Goal: Check status: Check status

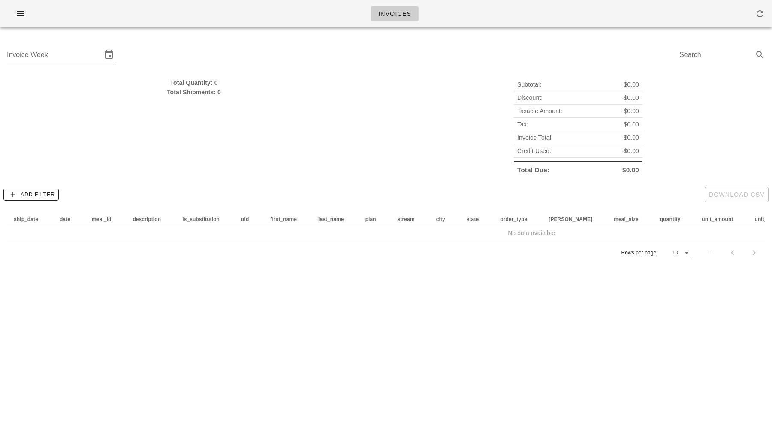
click at [71, 56] on input "Invoice Week" at bounding box center [54, 55] width 95 height 14
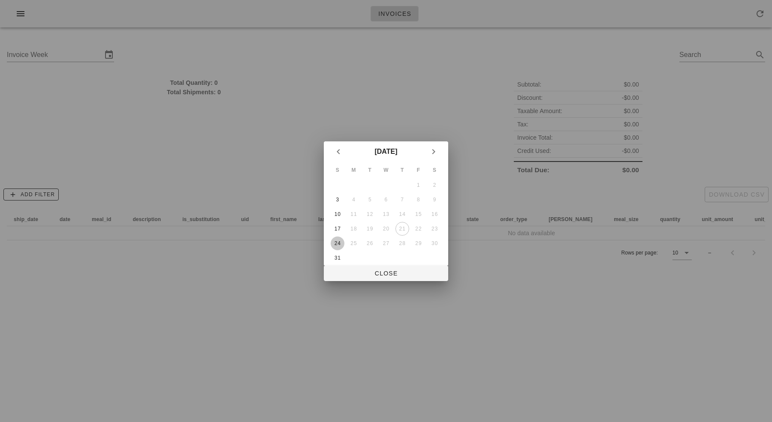
click at [336, 244] on div "24" at bounding box center [337, 243] width 14 height 6
click at [376, 275] on span "Close" at bounding box center [385, 273] width 111 height 7
type input "[DATE]"
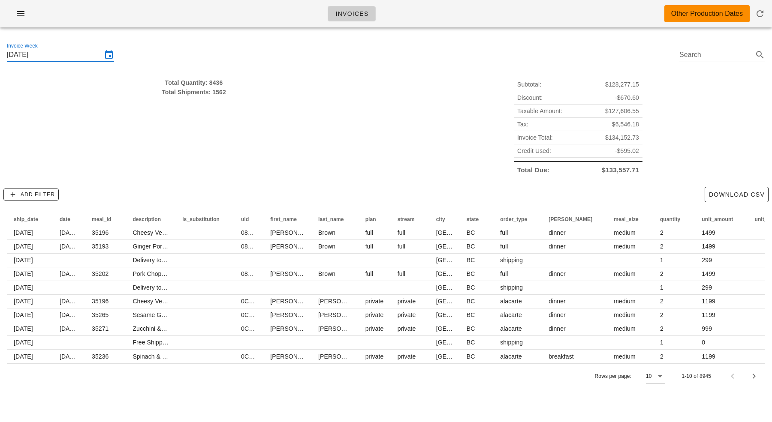
click at [364, 99] on div "Total Quantity: 8436 Total Shipments: 1562" at bounding box center [194, 127] width 384 height 109
click at [535, 135] on span "Invoice Total:" at bounding box center [535, 137] width 36 height 9
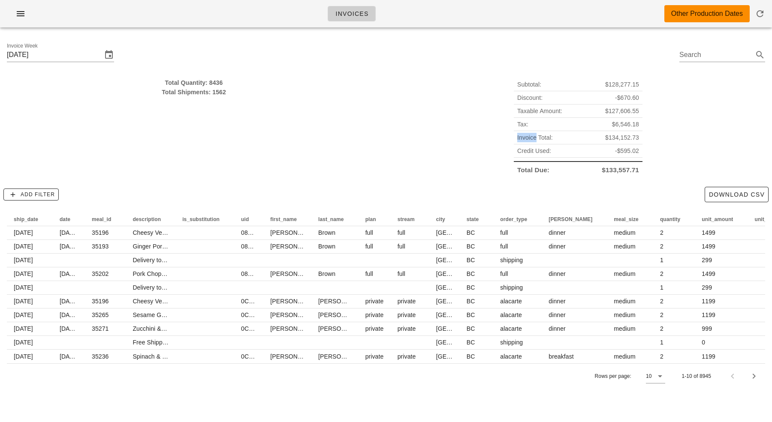
click at [535, 135] on span "Invoice Total:" at bounding box center [535, 137] width 36 height 9
drag, startPoint x: 535, startPoint y: 135, endPoint x: 535, endPoint y: 155, distance: 19.3
click at [535, 155] on div "Subtotal: $128,277.15 Discount: -$670.60 Taxable Amount: $127,606.55 Tax: $6,54…" at bounding box center [577, 127] width 129 height 99
click at [535, 155] on div "Credit Used: -$595.02" at bounding box center [577, 150] width 129 height 13
